Goal: Task Accomplishment & Management: Use online tool/utility

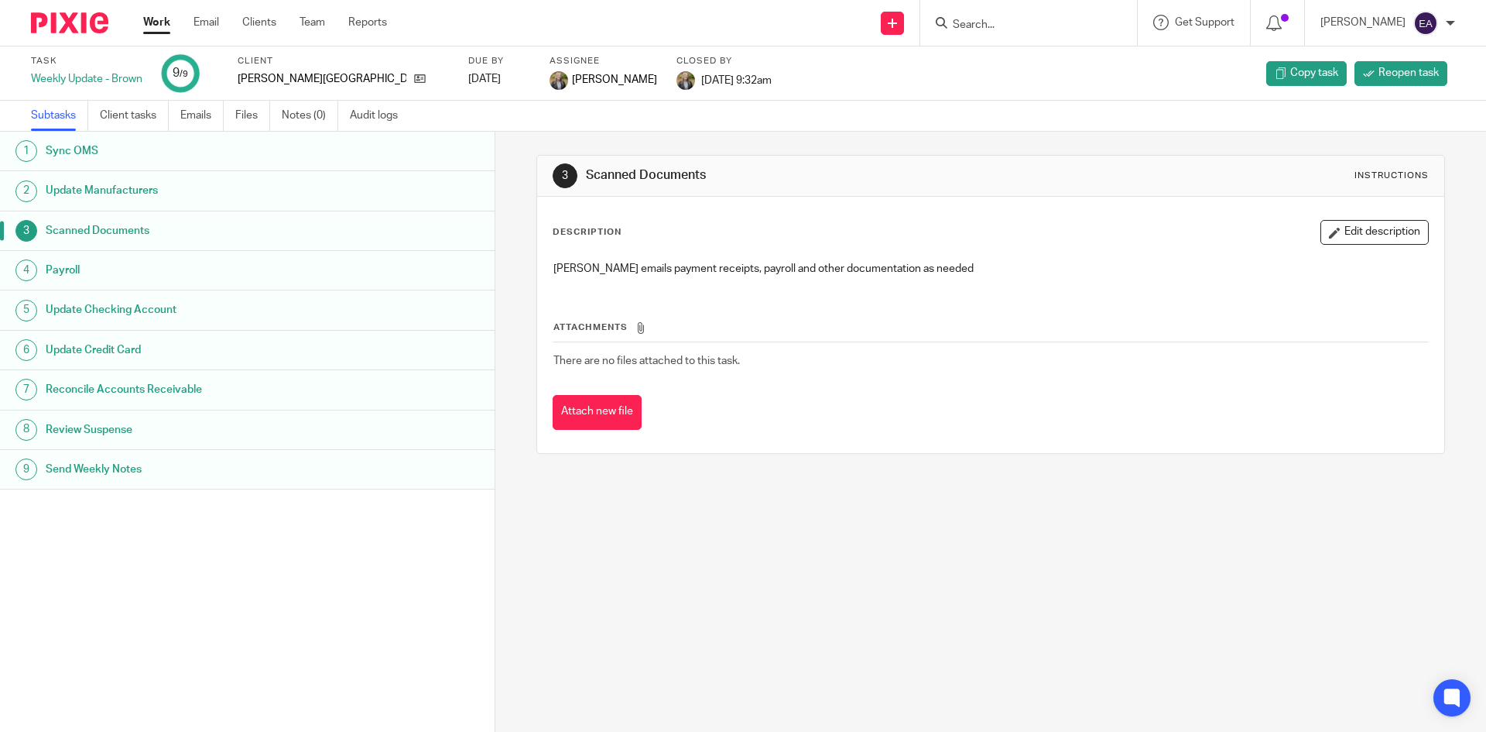
click at [1048, 30] on input "Search" at bounding box center [1020, 26] width 139 height 14
type input "beauc"
click at [1048, 62] on link at bounding box center [1044, 60] width 192 height 23
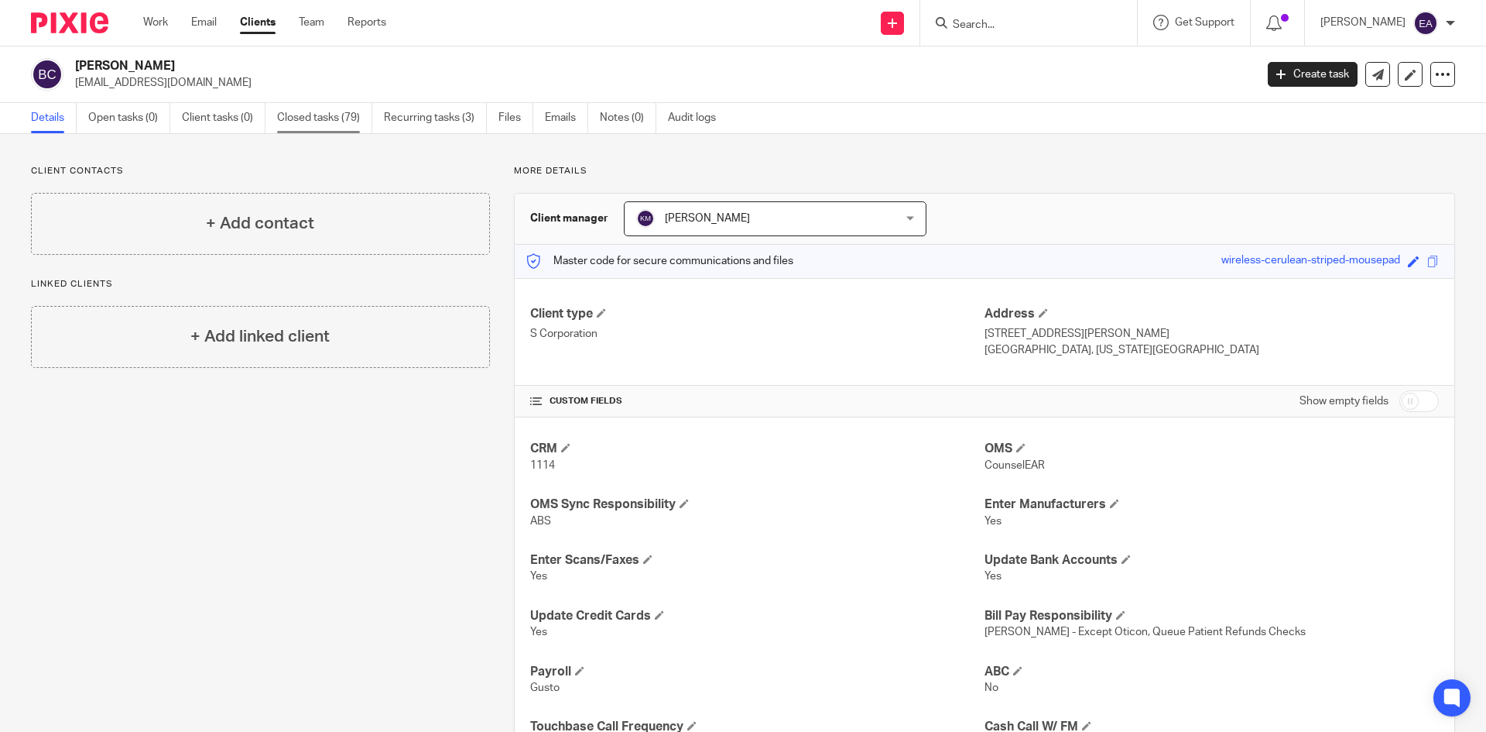
click at [308, 117] on link "Closed tasks (79)" at bounding box center [324, 118] width 95 height 30
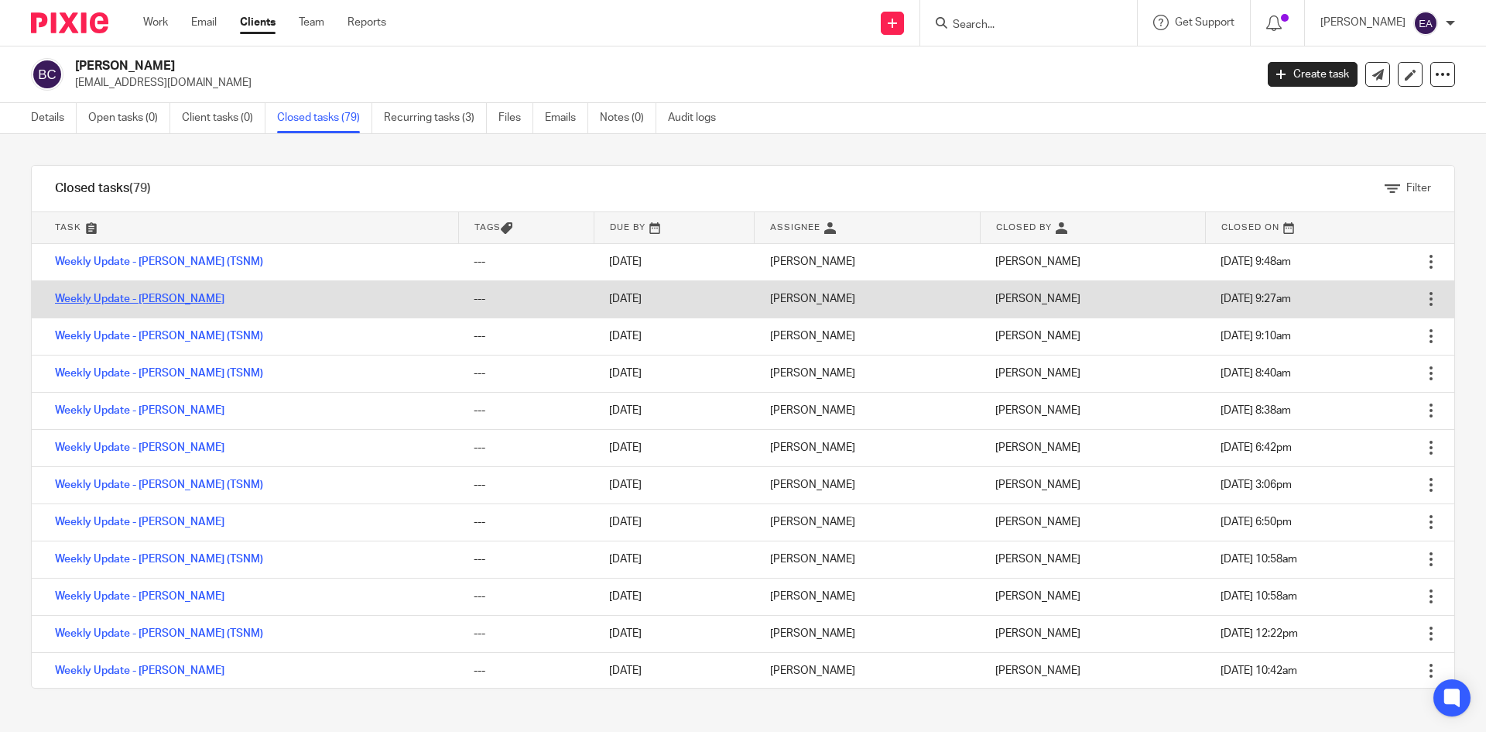
click at [122, 297] on link "Weekly Update - [PERSON_NAME]" at bounding box center [140, 298] width 170 height 11
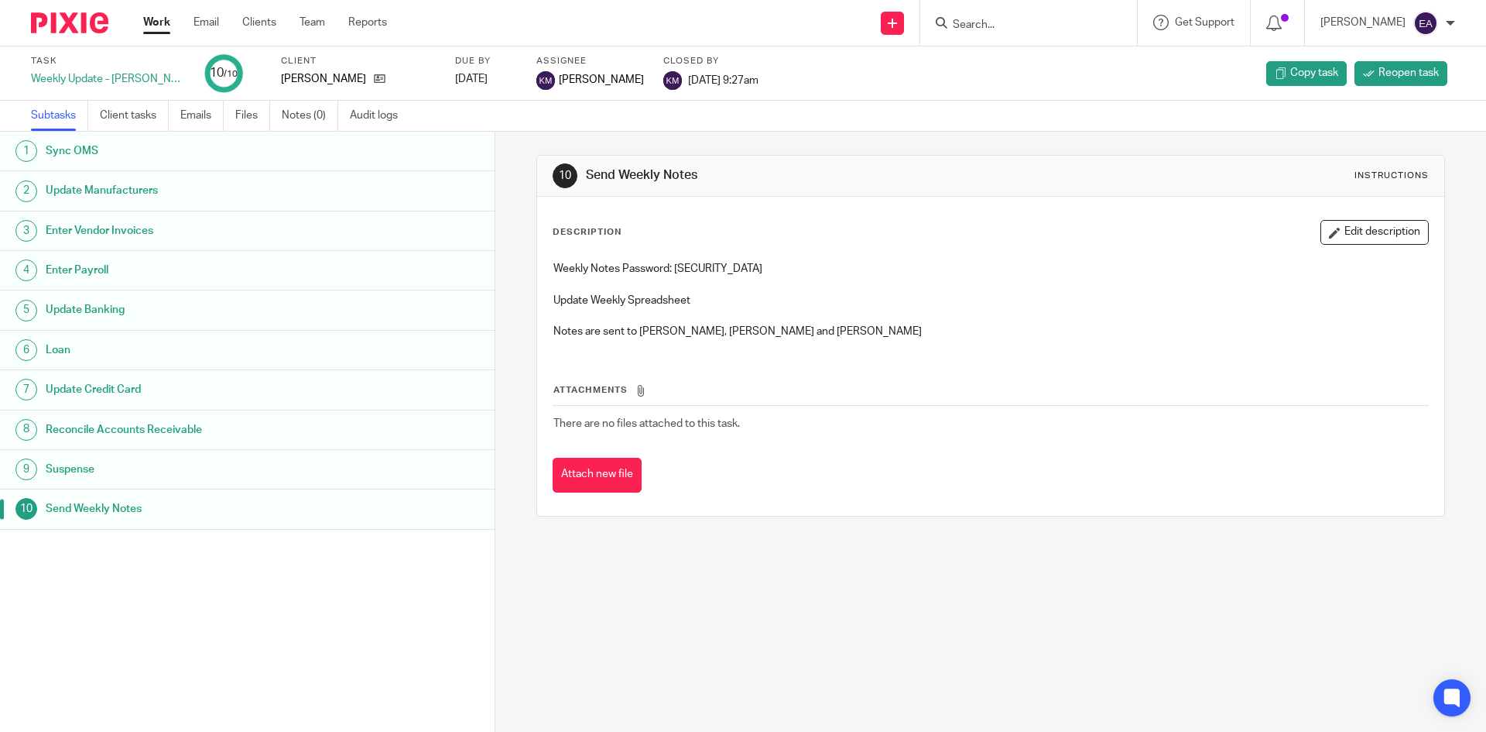
click at [122, 186] on h1 "Update Manufacturers" at bounding box center [191, 190] width 290 height 23
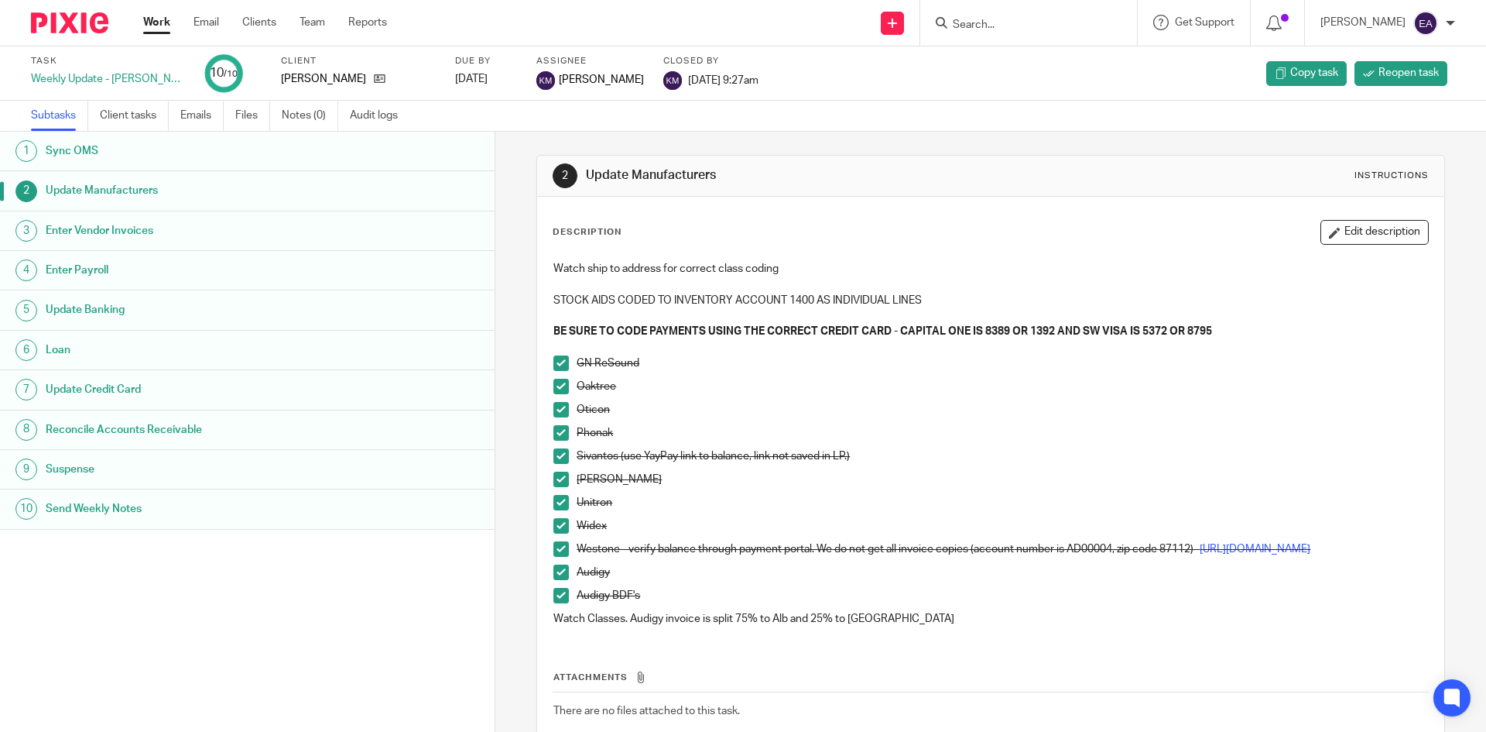
click at [139, 184] on h1 "Update Manufacturers" at bounding box center [191, 190] width 290 height 23
click at [555, 454] on span at bounding box center [561, 455] width 15 height 15
click at [554, 476] on span at bounding box center [561, 478] width 15 height 15
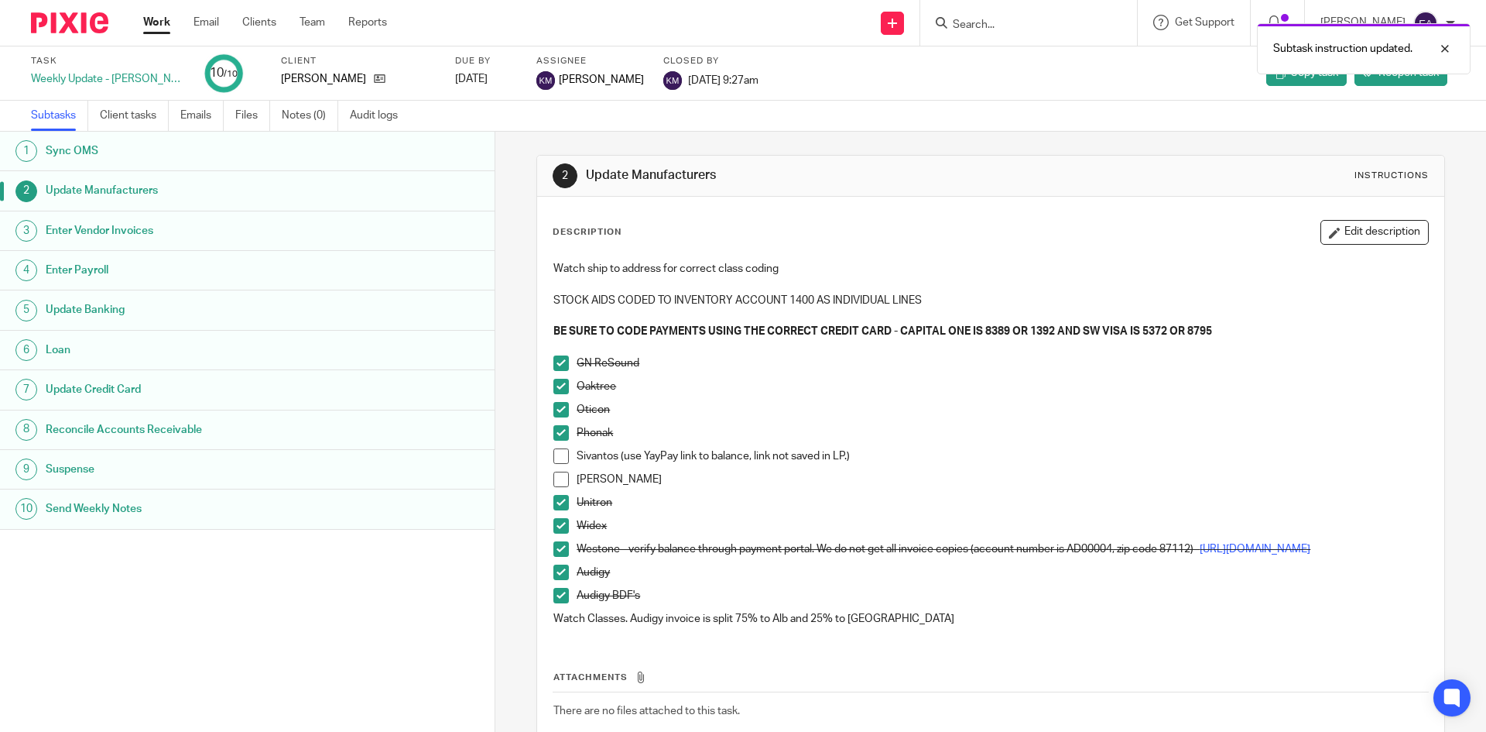
click at [554, 509] on span at bounding box center [561, 502] width 15 height 15
click at [554, 530] on span at bounding box center [561, 525] width 15 height 15
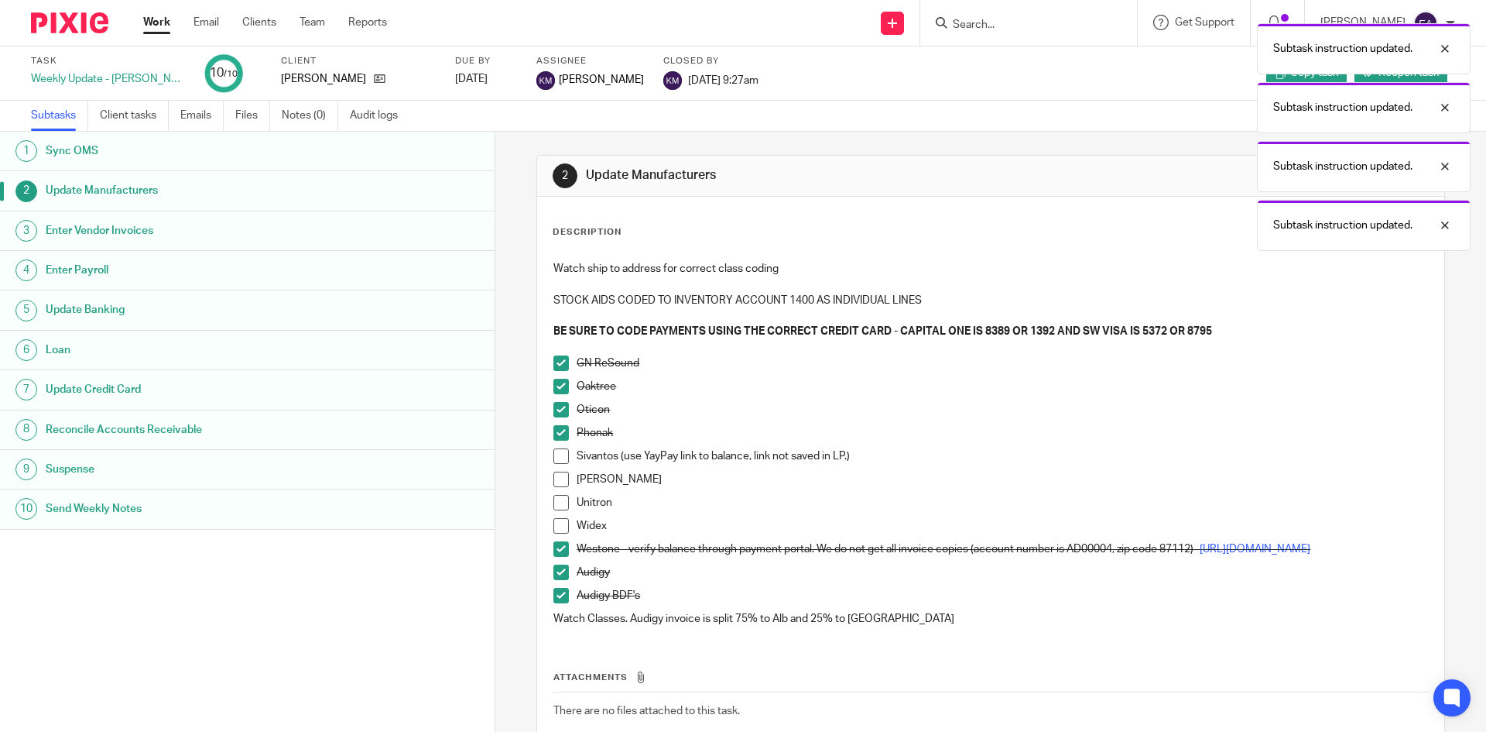
click at [554, 554] on span at bounding box center [561, 548] width 15 height 15
drag, startPoint x: 555, startPoint y: 581, endPoint x: 554, endPoint y: 589, distance: 7.8
click at [555, 580] on span at bounding box center [561, 571] width 15 height 15
click at [554, 603] on span at bounding box center [561, 595] width 15 height 15
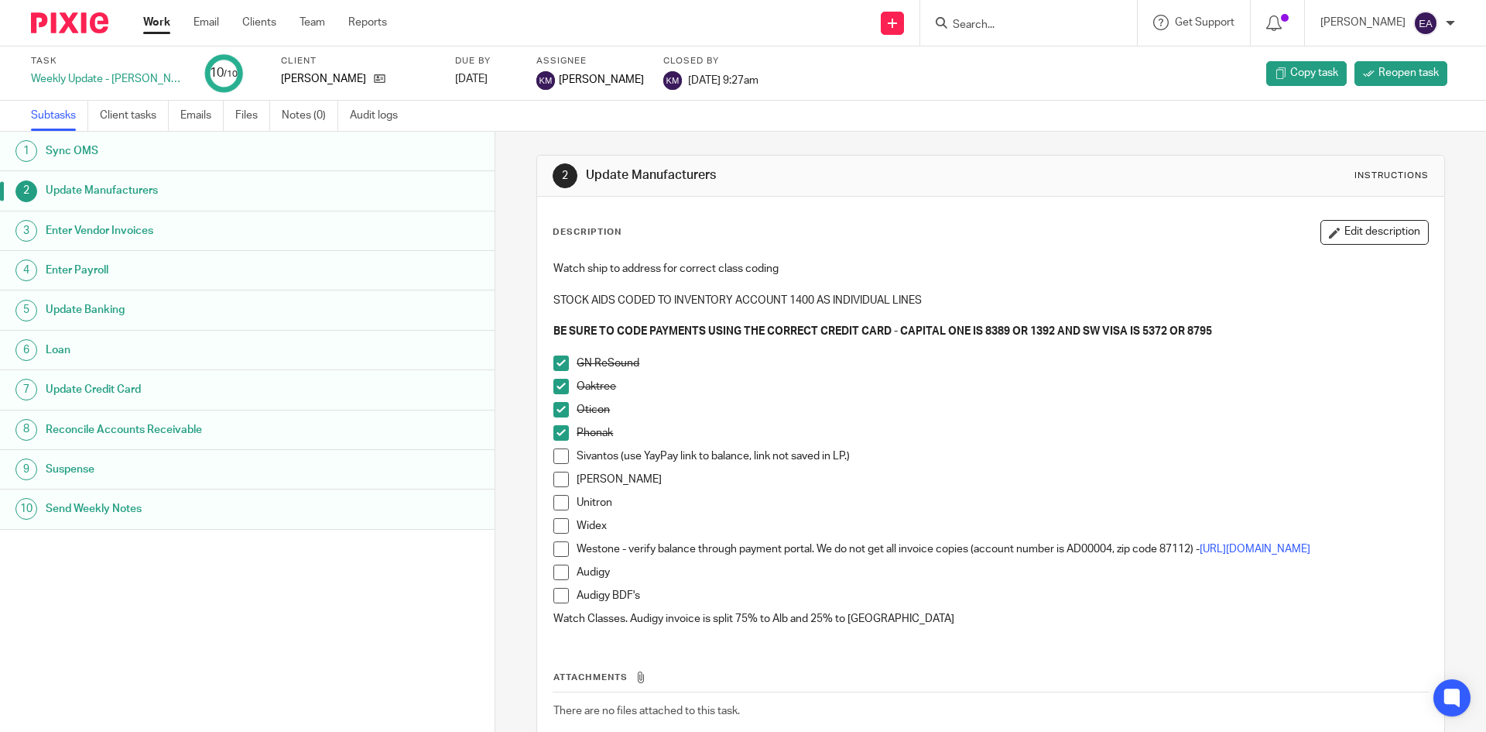
click at [558, 485] on span at bounding box center [561, 478] width 15 height 15
click at [557, 506] on span at bounding box center [561, 502] width 15 height 15
click at [555, 527] on span at bounding box center [561, 525] width 15 height 15
click at [1200, 554] on link "https://53.billerdirectexpress.com/ebpp/WestoneLabs/Login/Index" at bounding box center [1255, 548] width 111 height 11
click at [554, 550] on span at bounding box center [561, 548] width 15 height 15
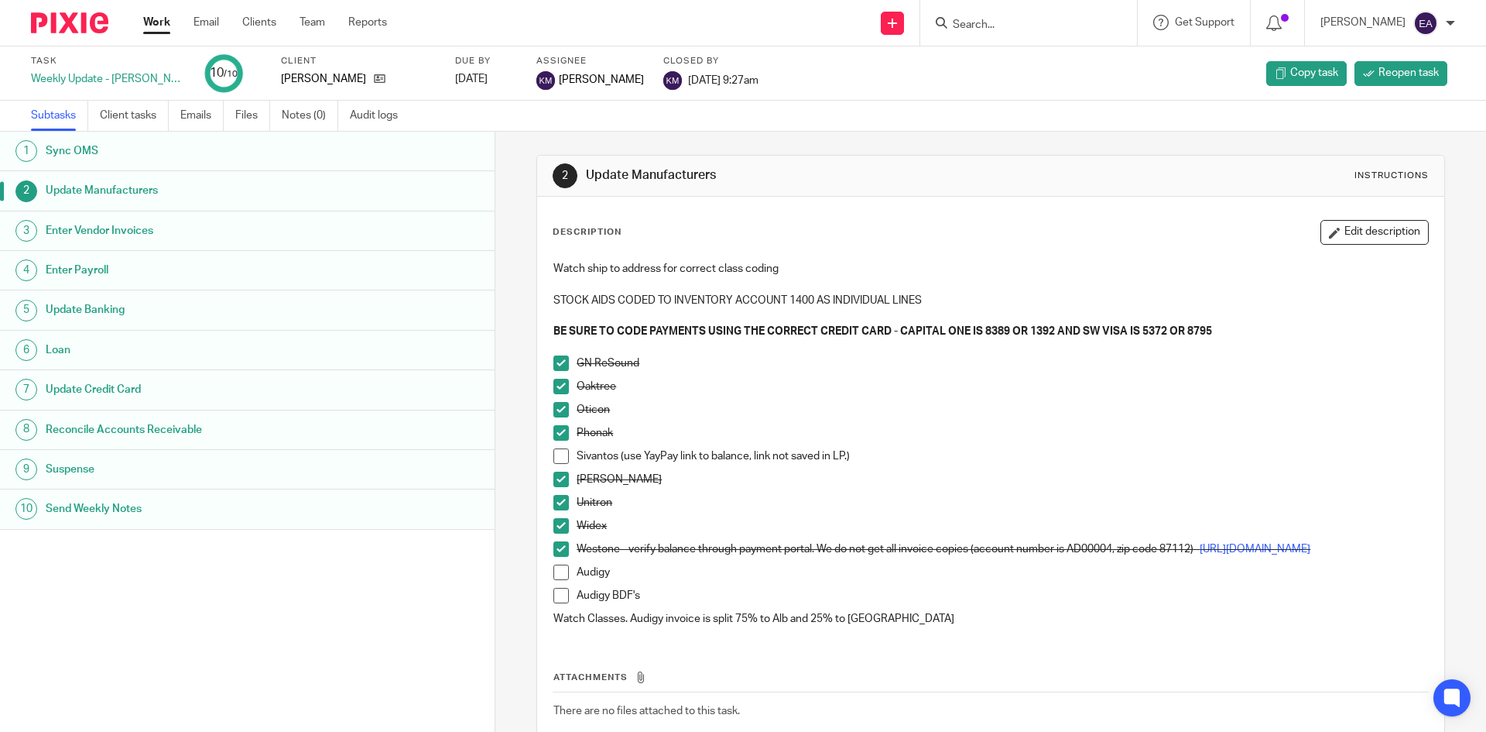
click at [116, 186] on h1 "Update Manufacturers" at bounding box center [191, 190] width 290 height 23
click at [555, 576] on span at bounding box center [561, 571] width 15 height 15
click at [557, 602] on span at bounding box center [561, 595] width 15 height 15
click at [560, 453] on span at bounding box center [561, 455] width 15 height 15
click at [120, 235] on h1 "Enter Vendor Invoices" at bounding box center [191, 230] width 290 height 23
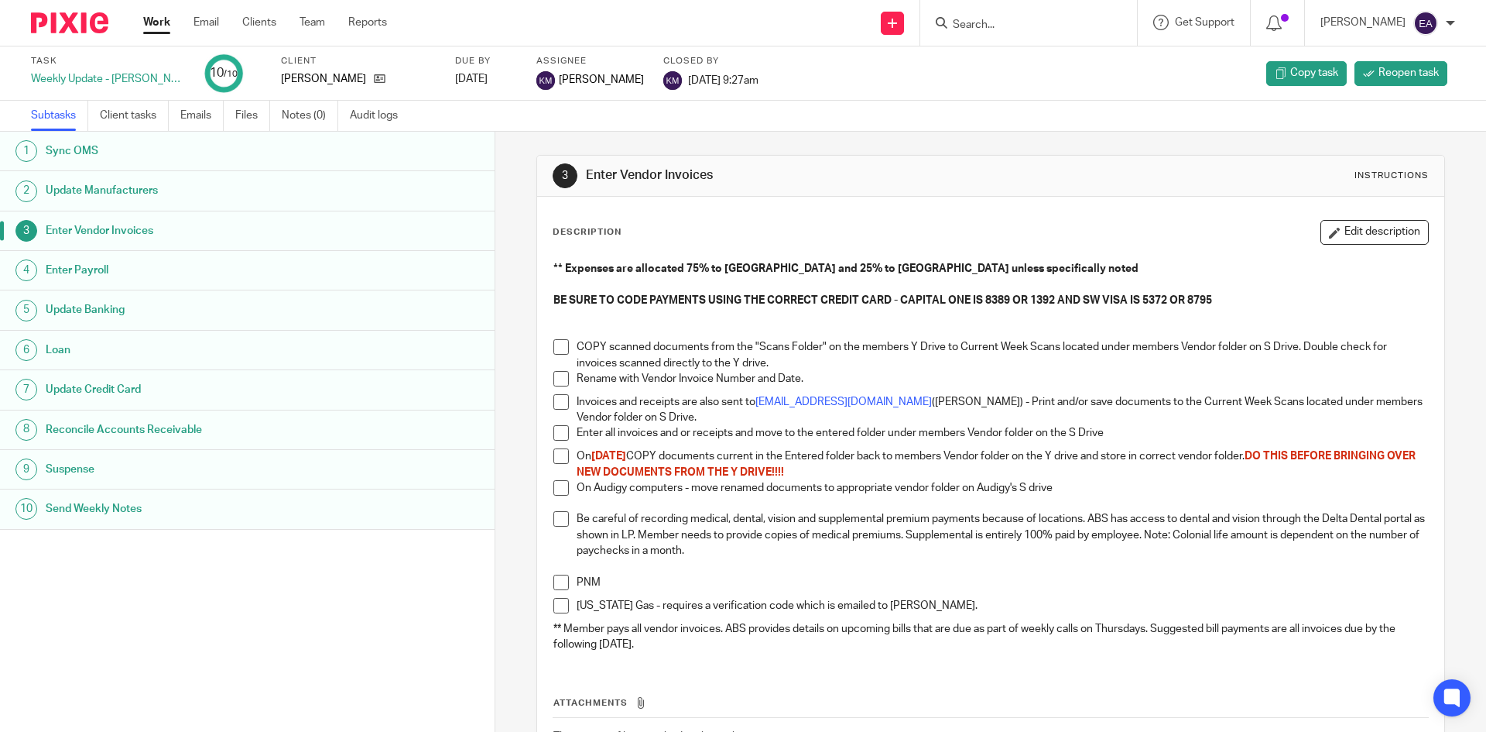
click at [562, 345] on span at bounding box center [561, 346] width 15 height 15
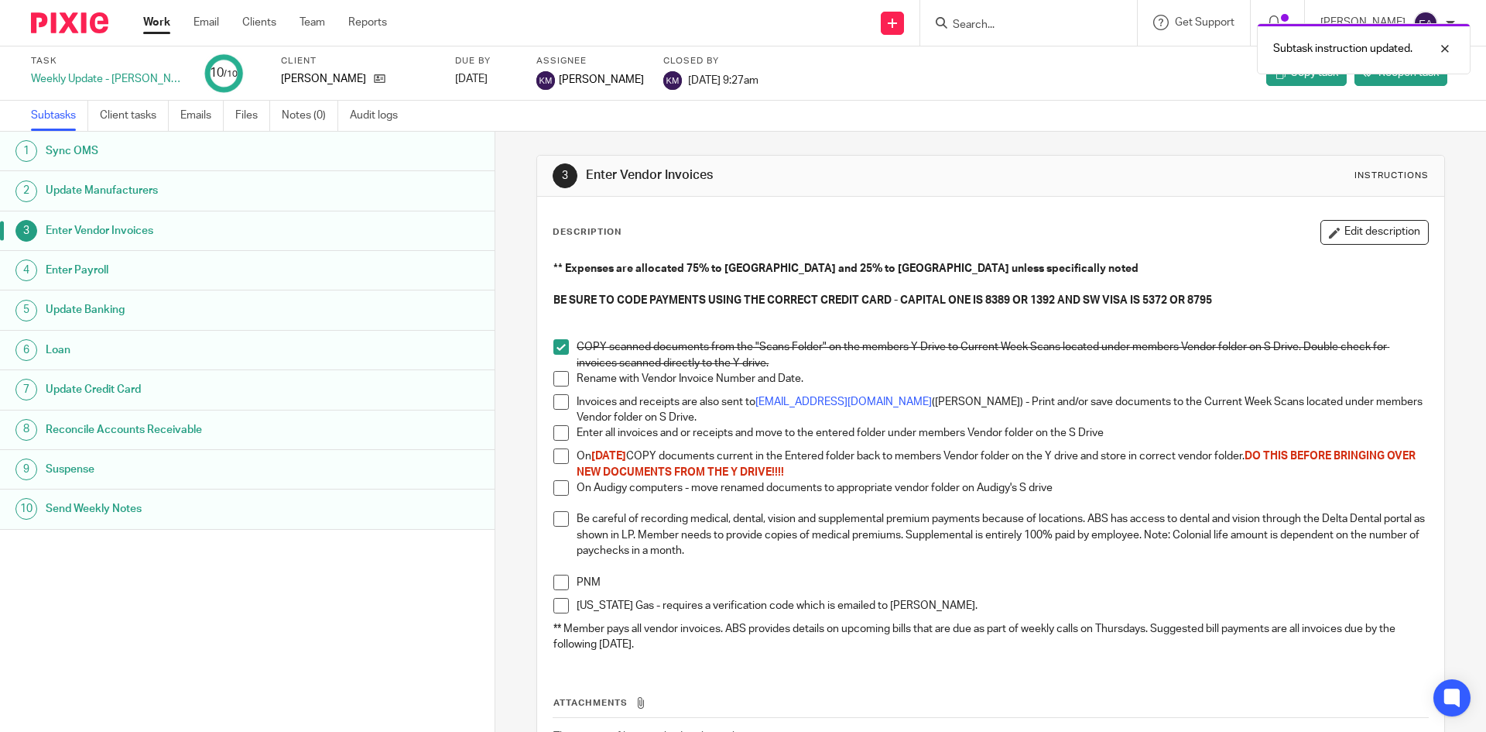
click at [554, 381] on span at bounding box center [561, 378] width 15 height 15
click at [554, 403] on span at bounding box center [561, 401] width 15 height 15
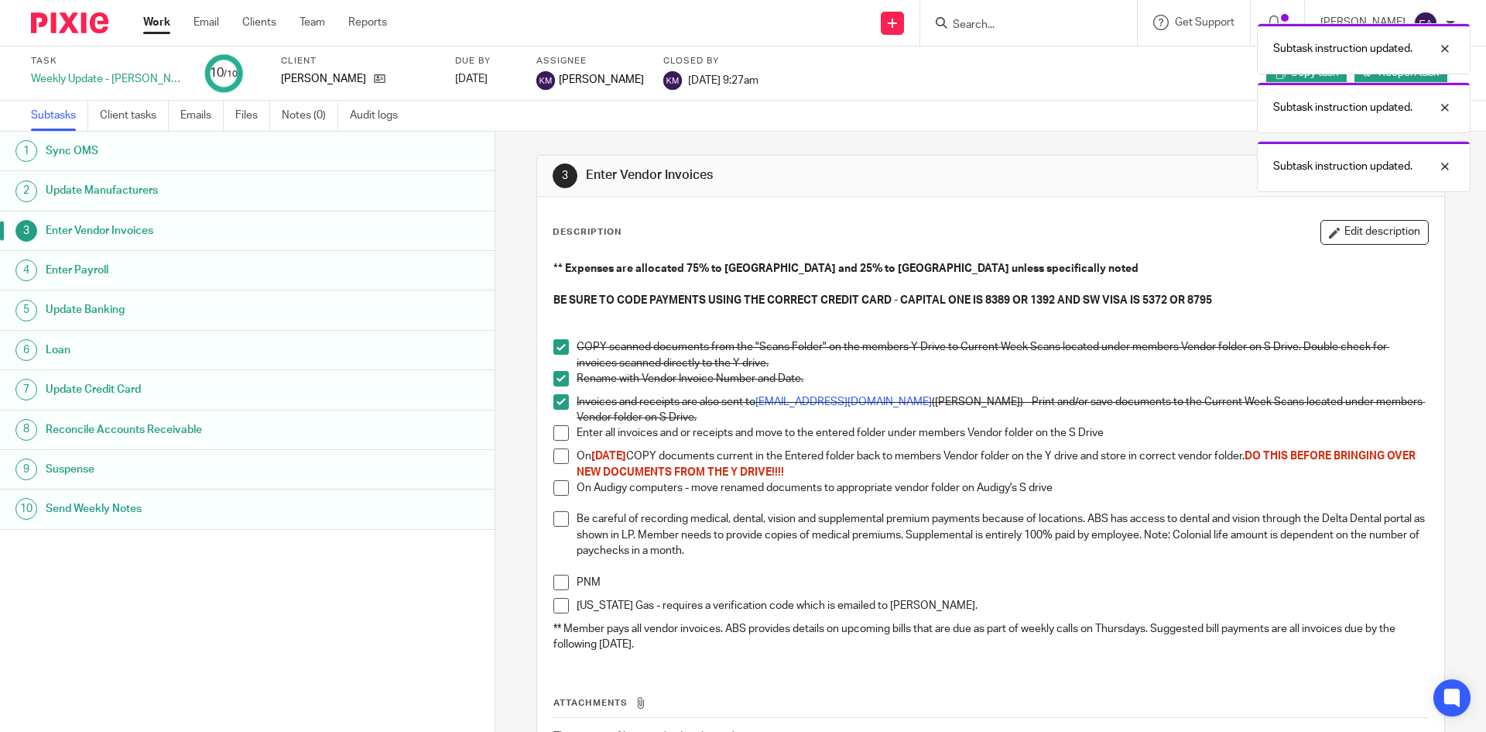
click at [554, 429] on span at bounding box center [561, 432] width 15 height 15
click at [546, 452] on div "** Expenses are allocated 75% to Albuquerque and 25% to Rio Rancho unless speci…" at bounding box center [990, 458] width 889 height 410
click at [557, 450] on span at bounding box center [561, 455] width 15 height 15
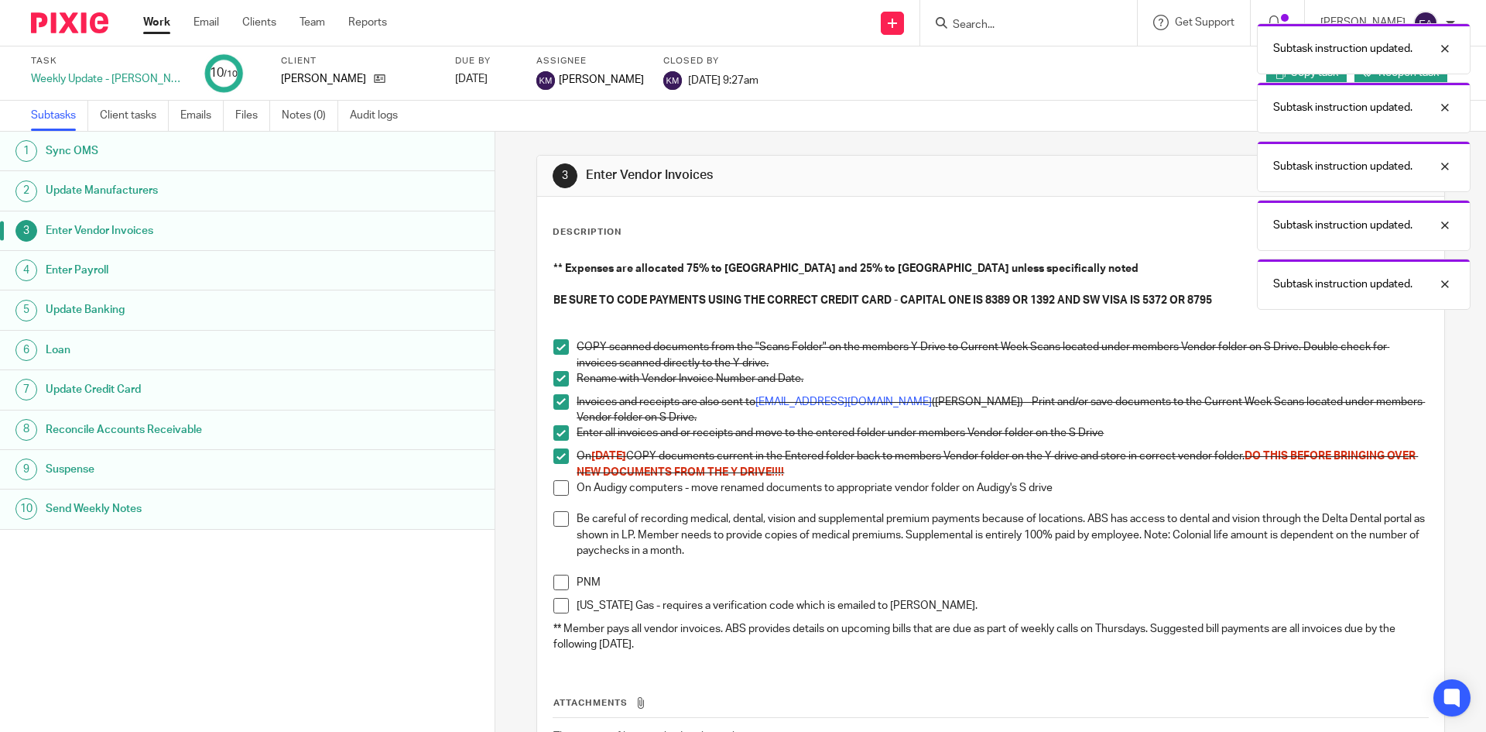
click at [561, 480] on span at bounding box center [561, 487] width 15 height 15
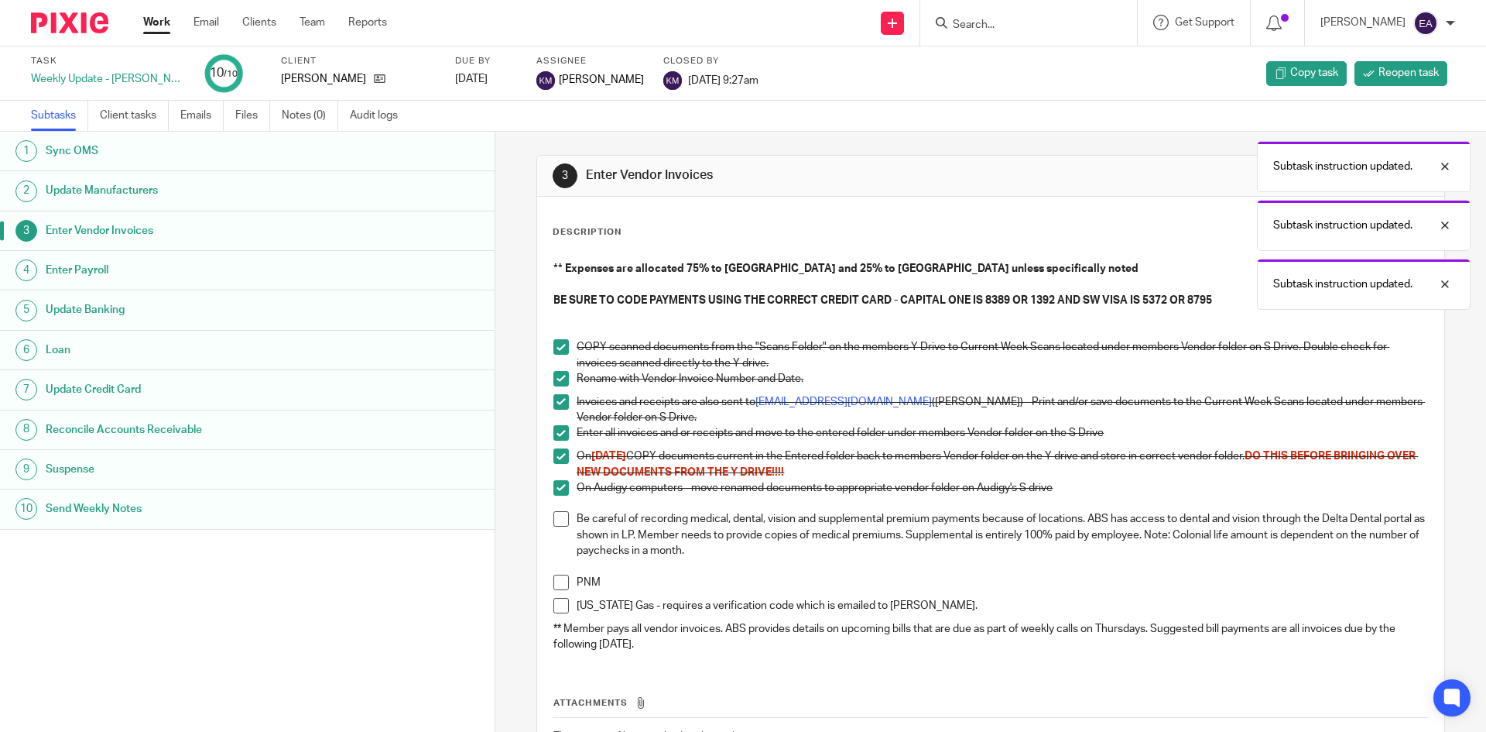
click at [554, 516] on span at bounding box center [561, 518] width 15 height 15
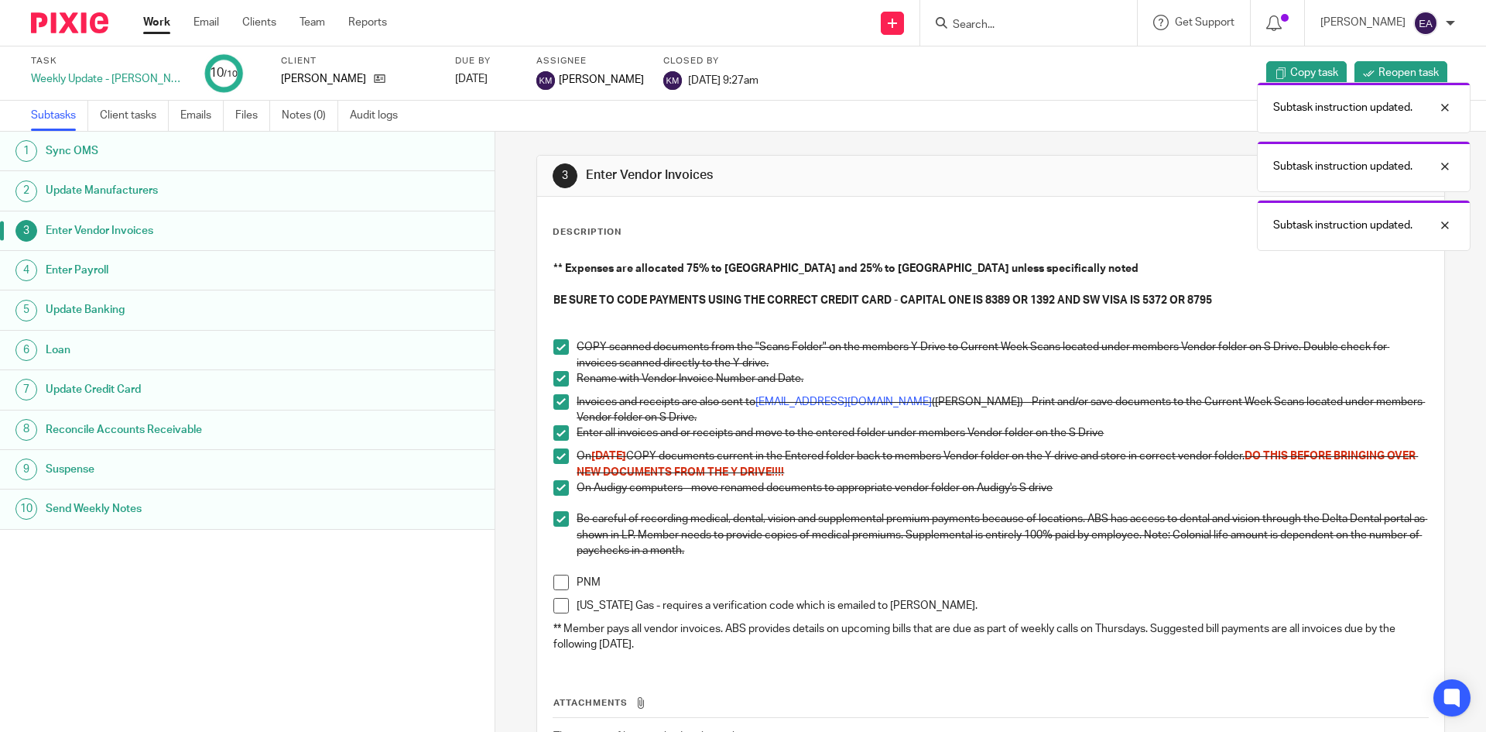
click at [558, 578] on span at bounding box center [561, 581] width 15 height 15
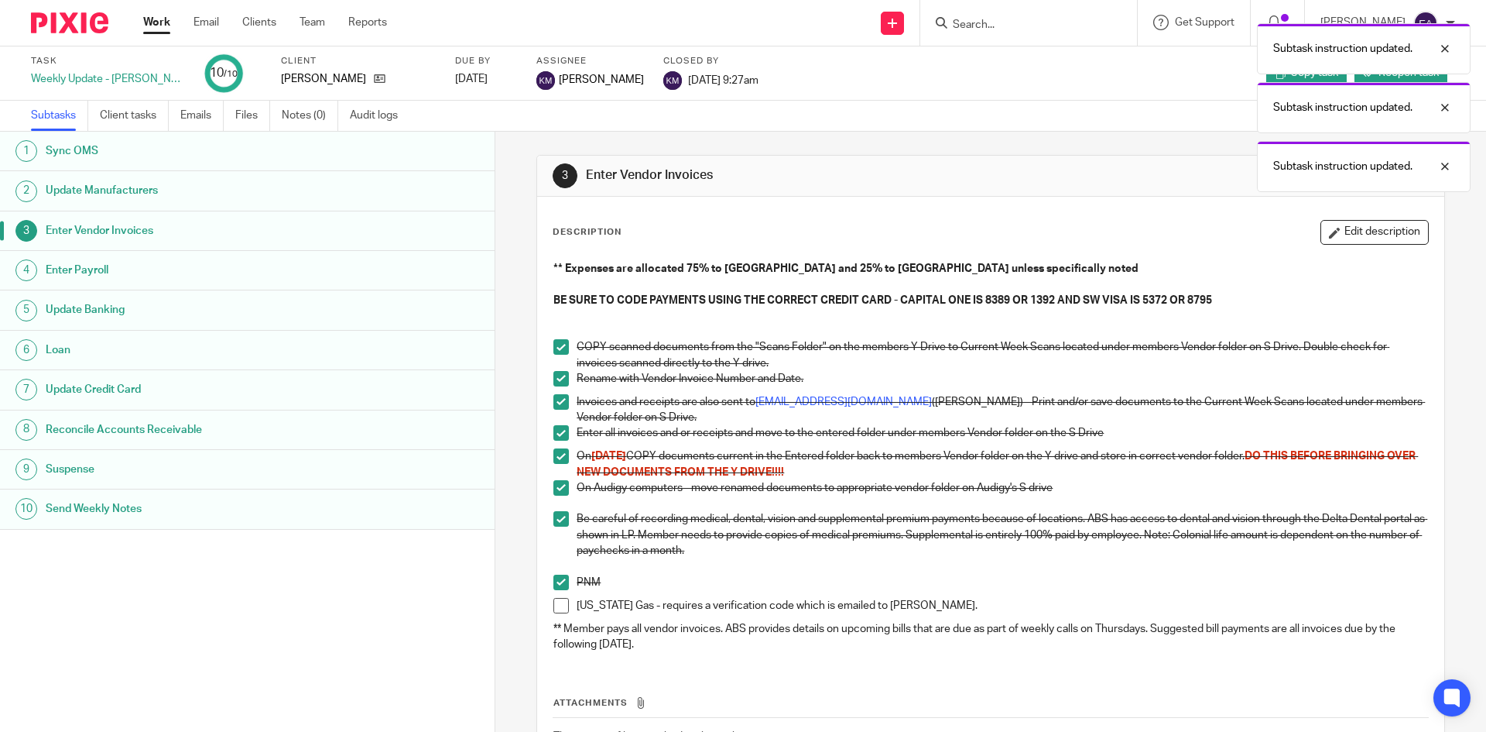
click at [558, 602] on span at bounding box center [561, 605] width 15 height 15
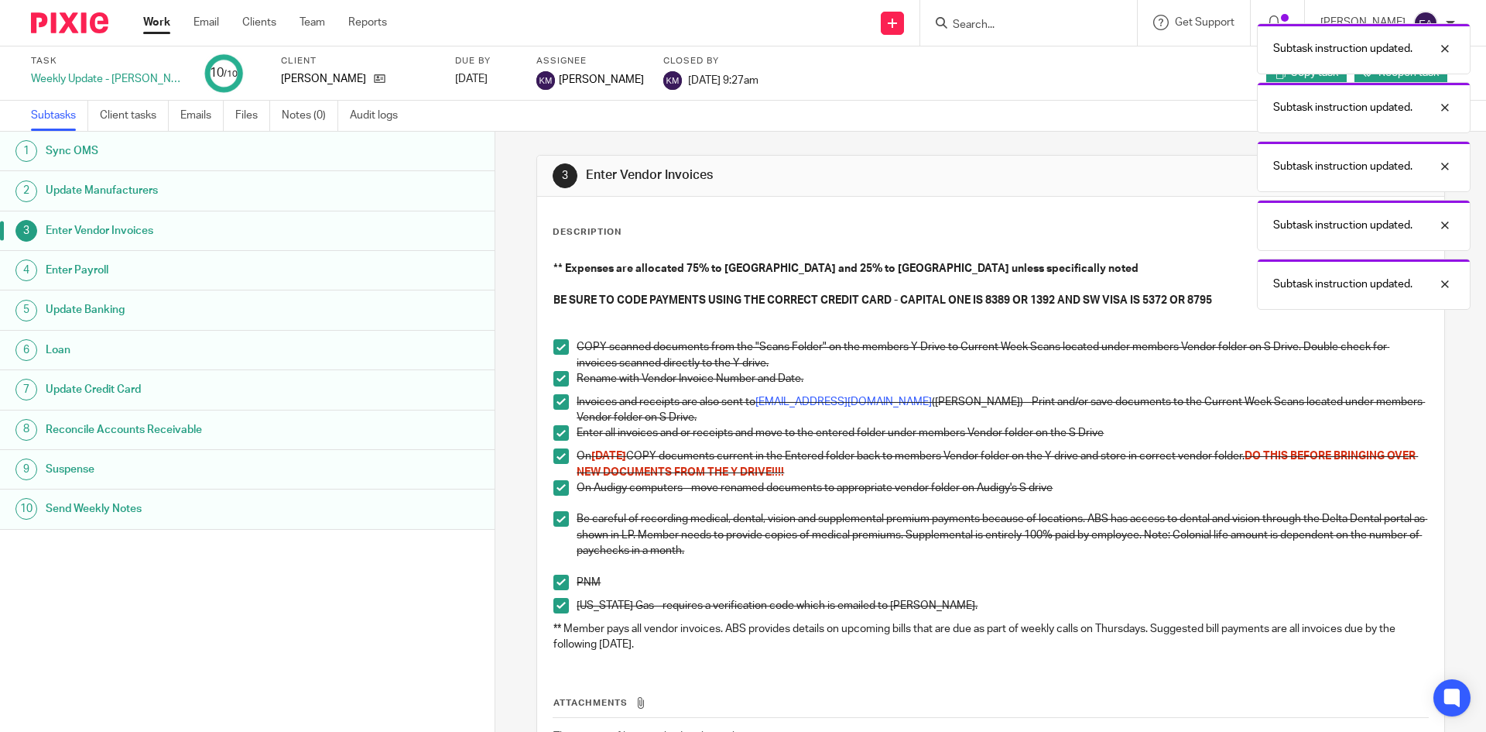
click at [107, 279] on h1 "Enter Payroll" at bounding box center [191, 270] width 290 height 23
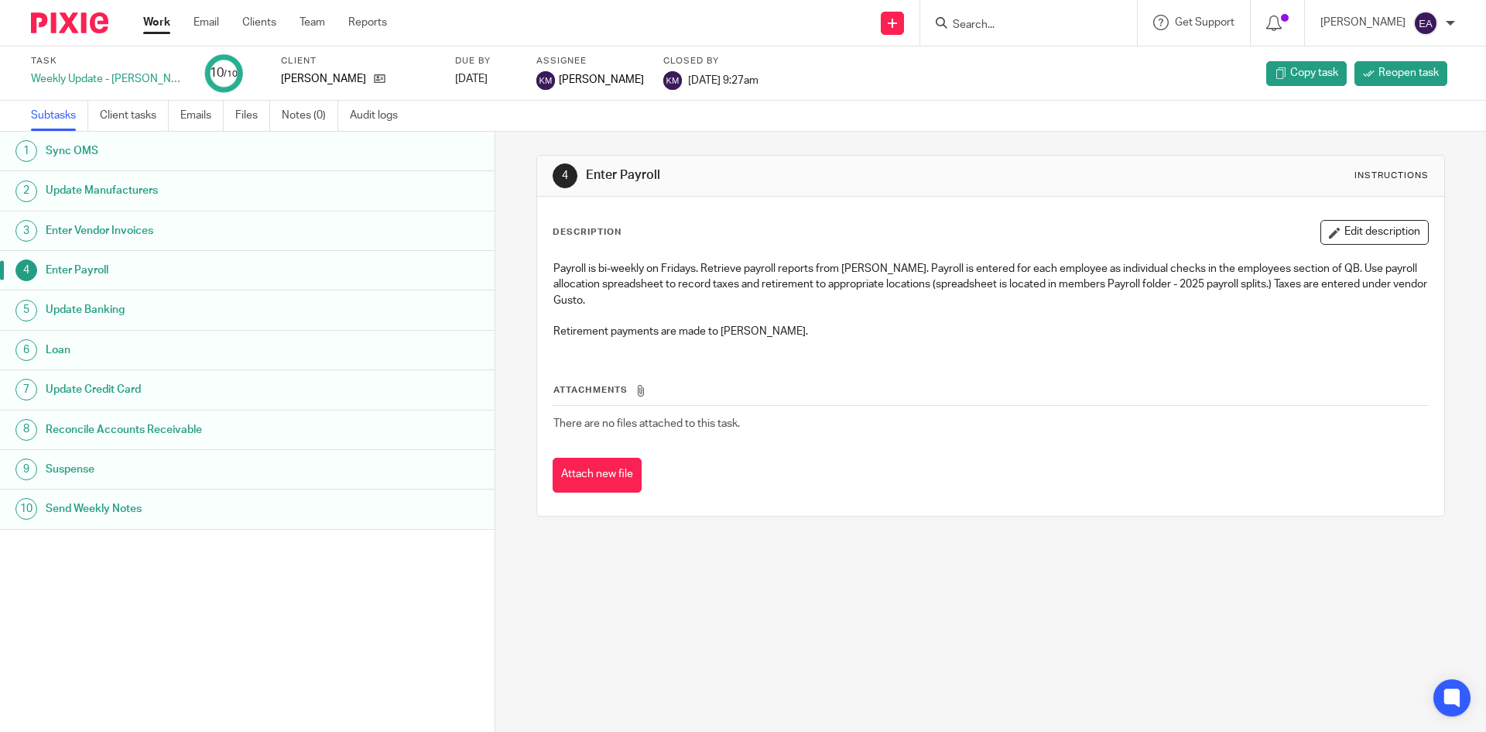
click at [99, 310] on h1 "Update Banking" at bounding box center [191, 309] width 290 height 23
